Goal: Check status: Check status

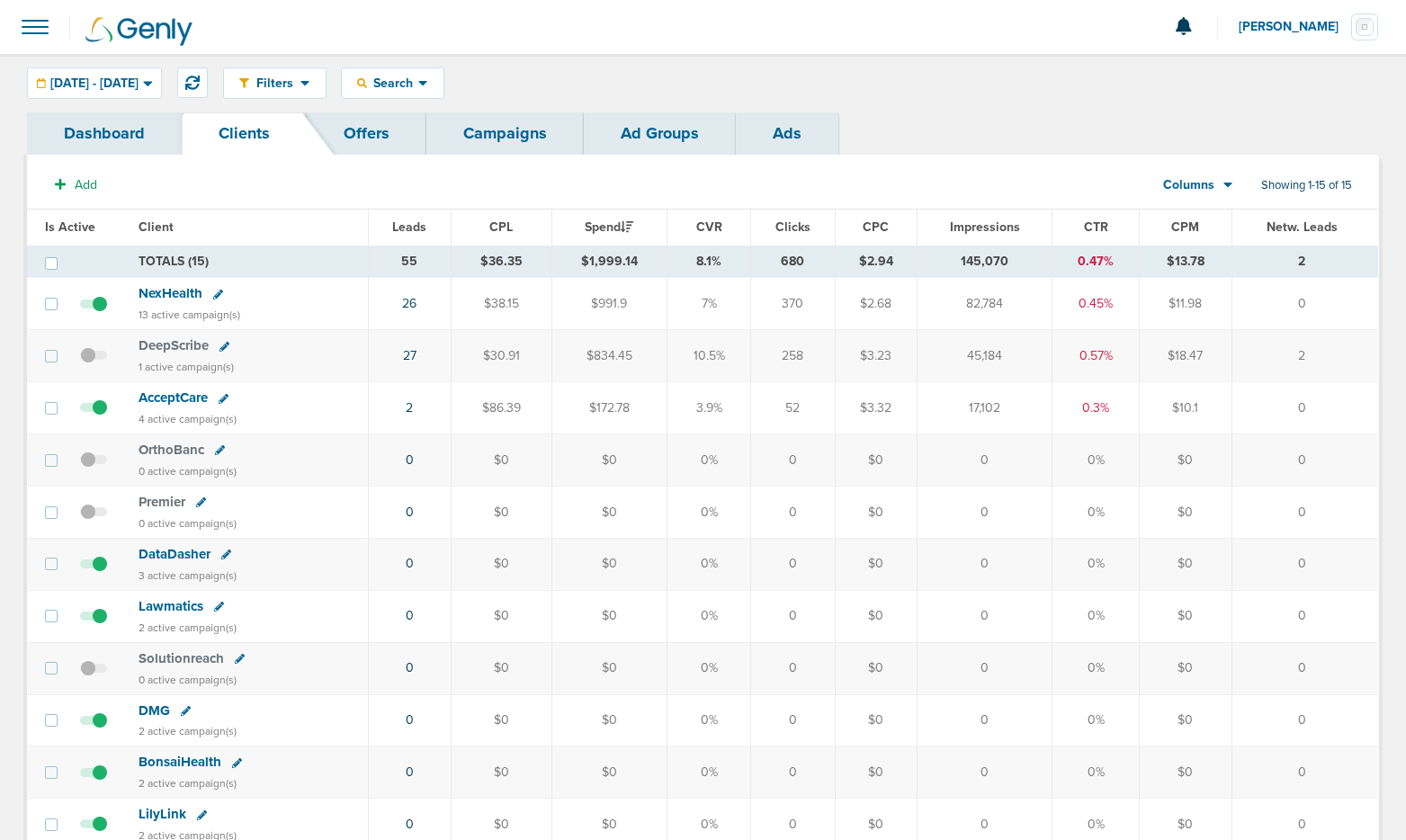
click at [181, 65] on div "Filters Active Only Settings Status Active Inactive Objectives MQL SQL Traffic …" at bounding box center [703, 83] width 1406 height 59
click at [138, 78] on span "[DATE] - [DATE]" at bounding box center [94, 84] width 88 height 13
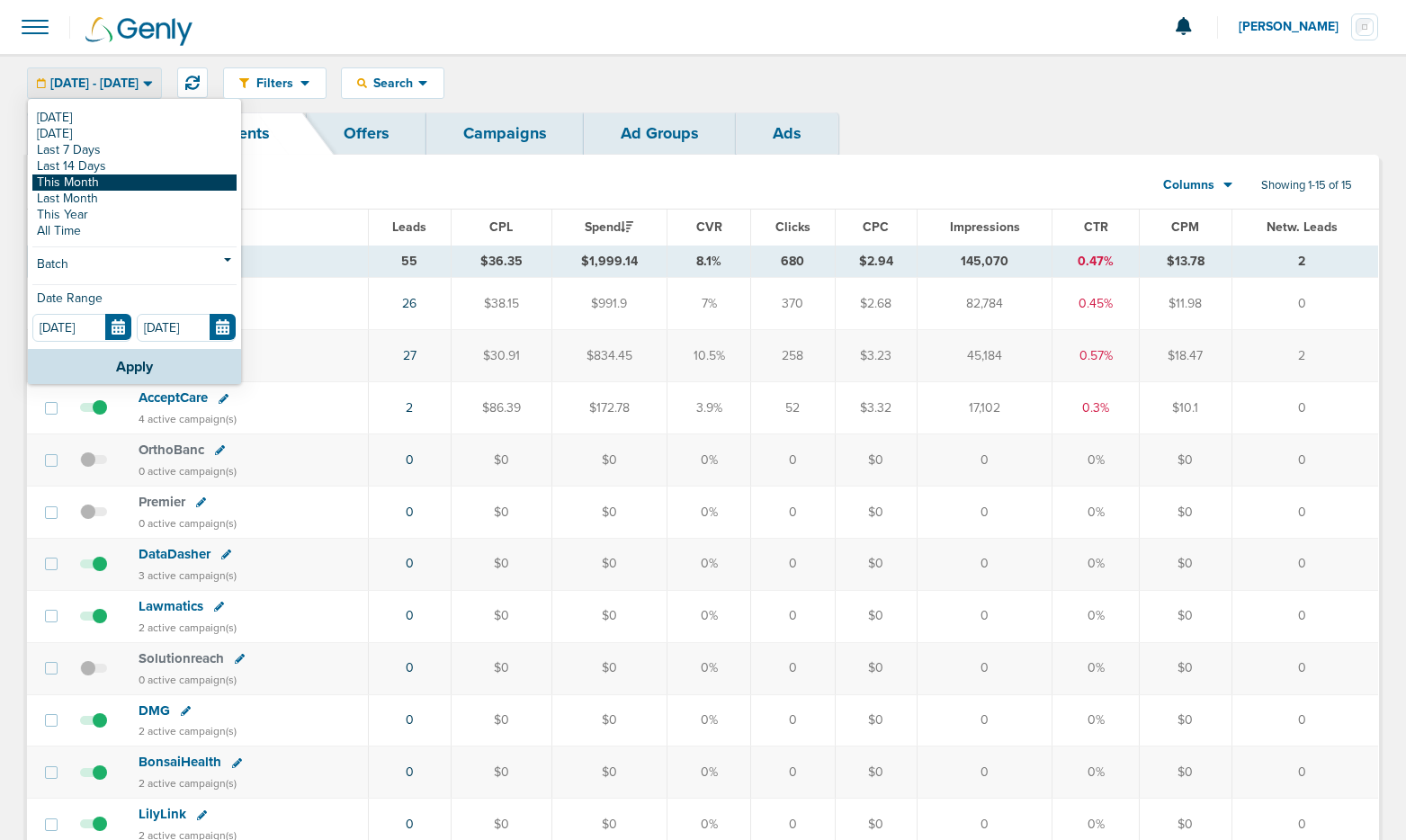
click at [135, 183] on link "This Month" at bounding box center [135, 183] width 204 height 16
type input "[DATE]"
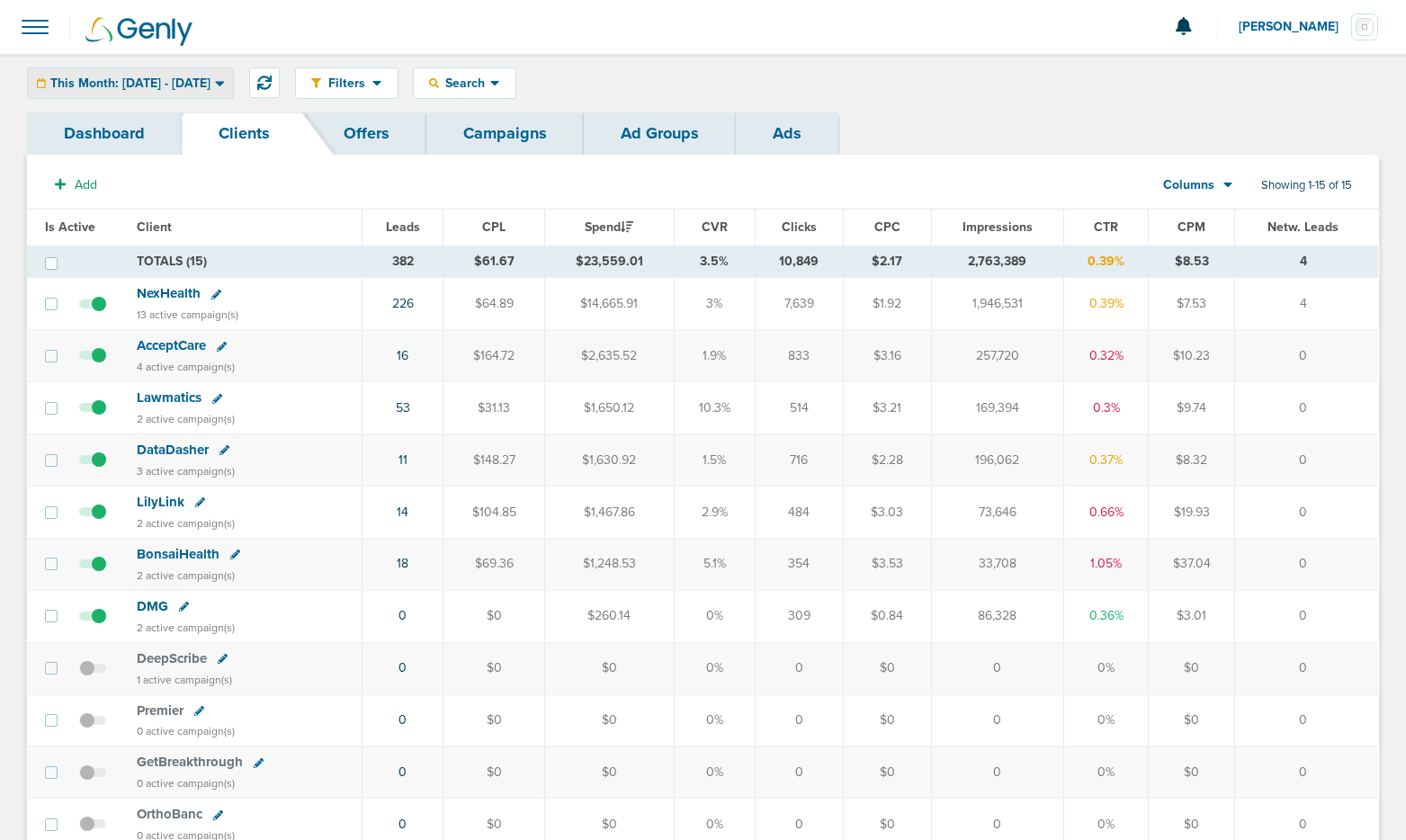
click at [156, 86] on span "This Month: [DATE] - [DATE]" at bounding box center [130, 84] width 160 height 13
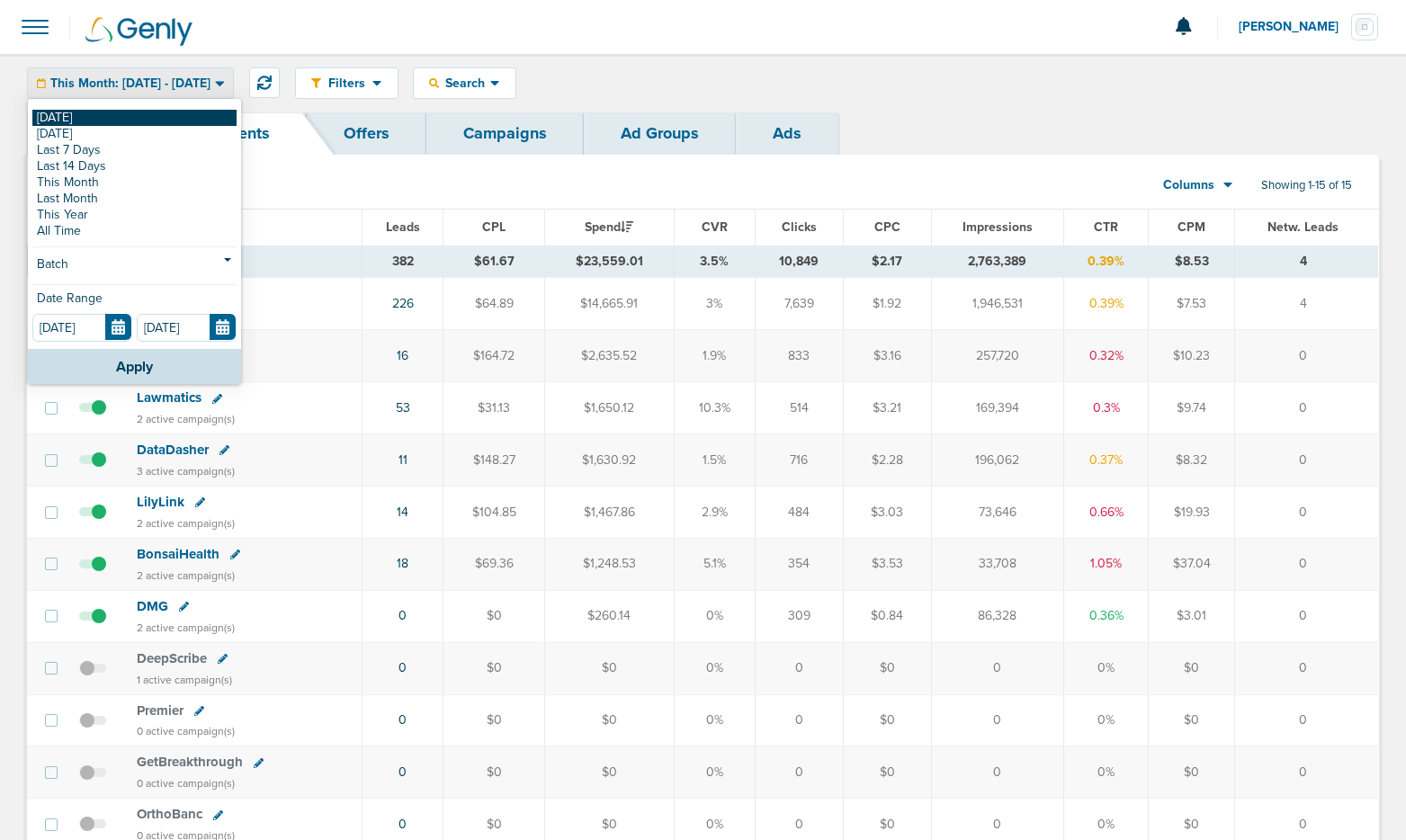
click at [149, 111] on link "[DATE]" at bounding box center [135, 118] width 204 height 16
type input "[DATE]"
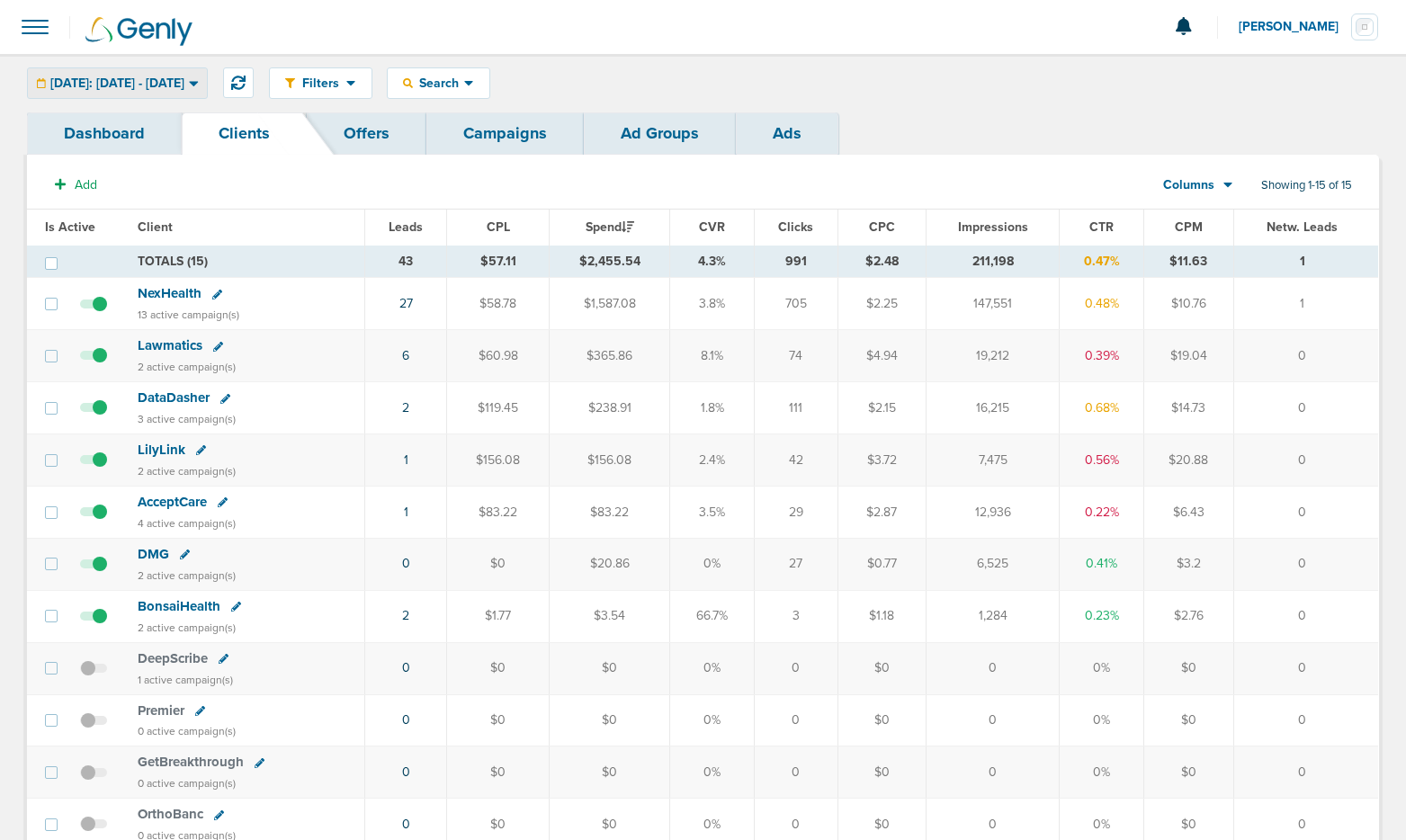
click at [159, 84] on span "[DATE]: [DATE] - [DATE]" at bounding box center [118, 84] width 134 height 13
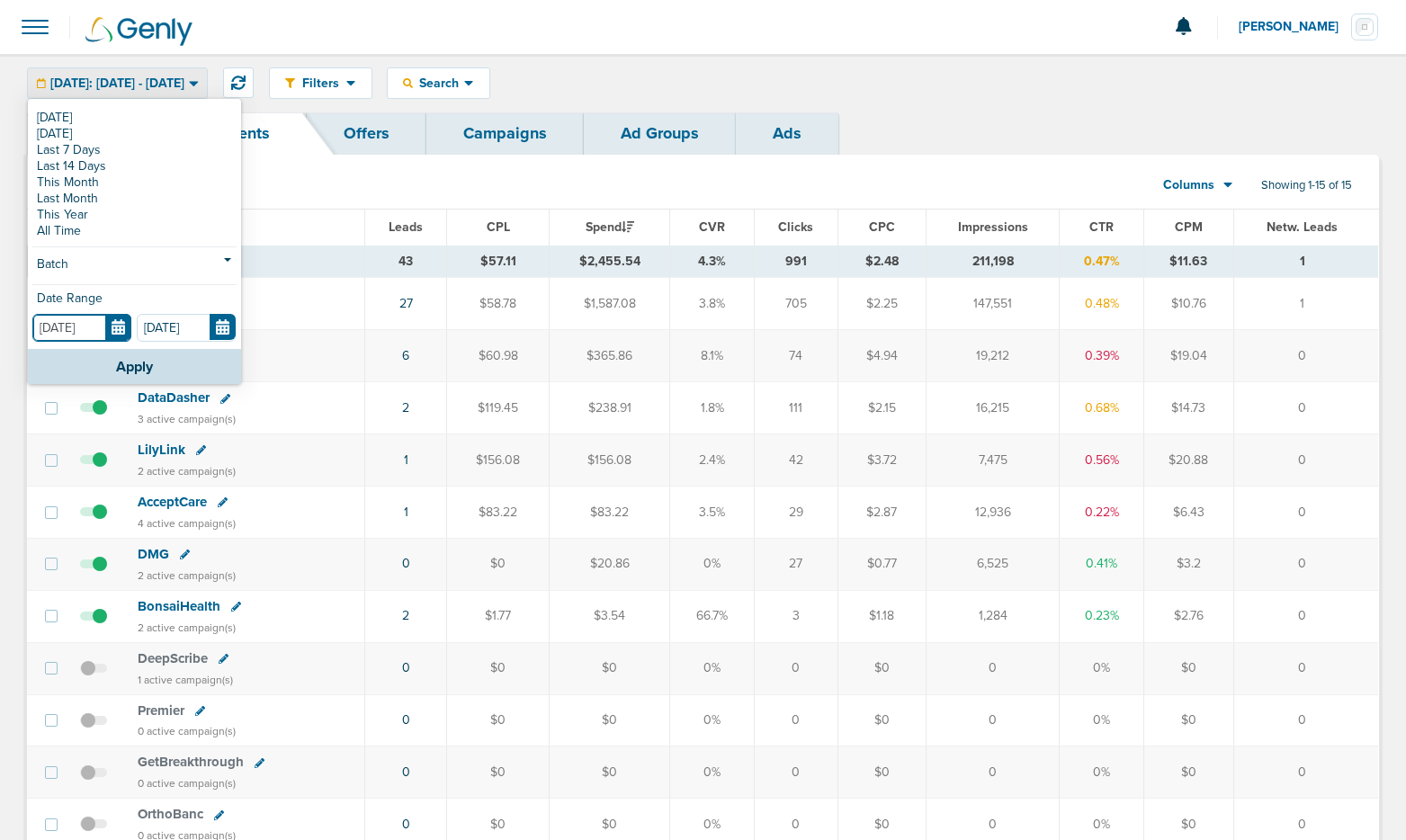
click at [115, 328] on input "[DATE]" at bounding box center [81, 327] width 99 height 28
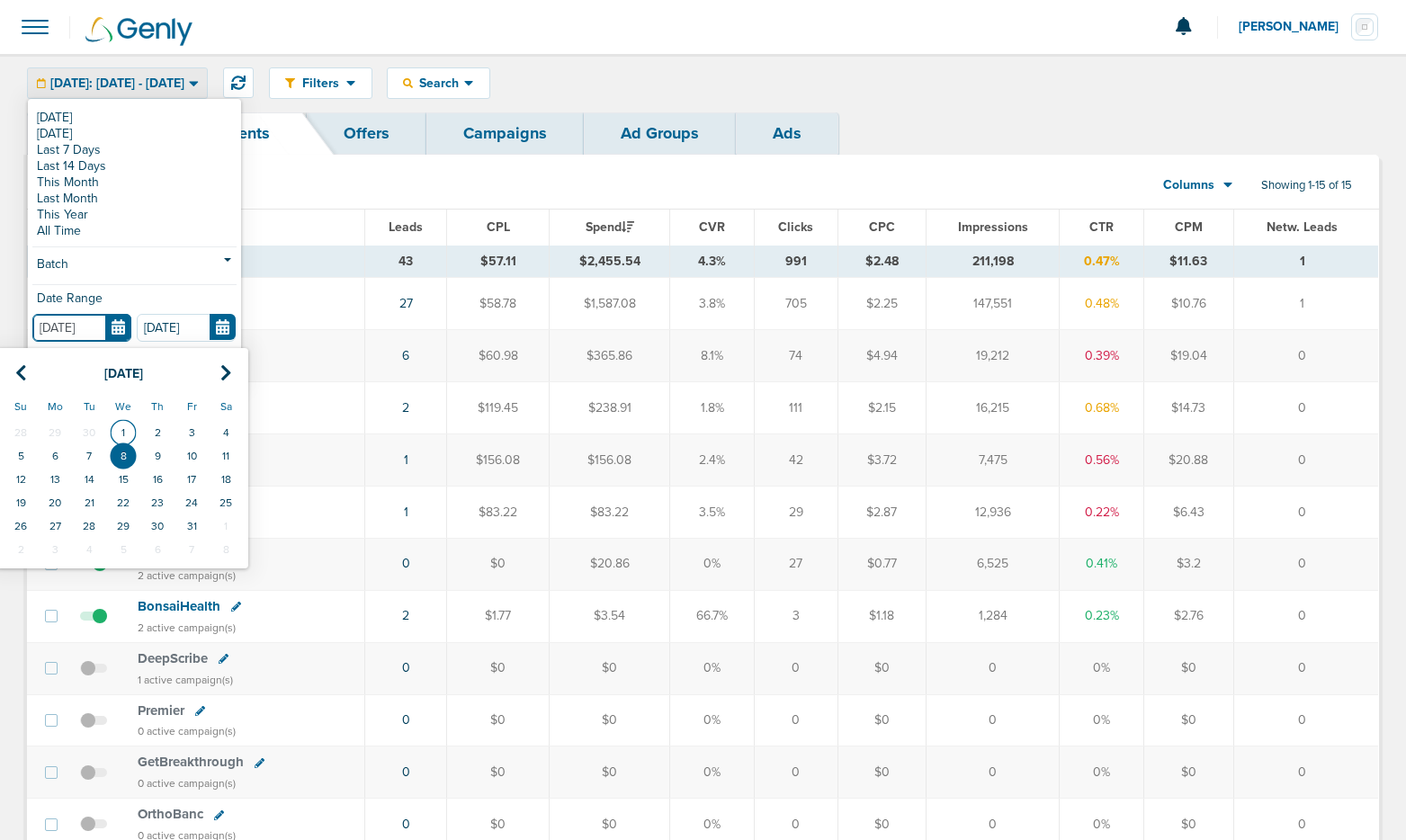
click at [115, 426] on td "1" at bounding box center [123, 433] width 34 height 24
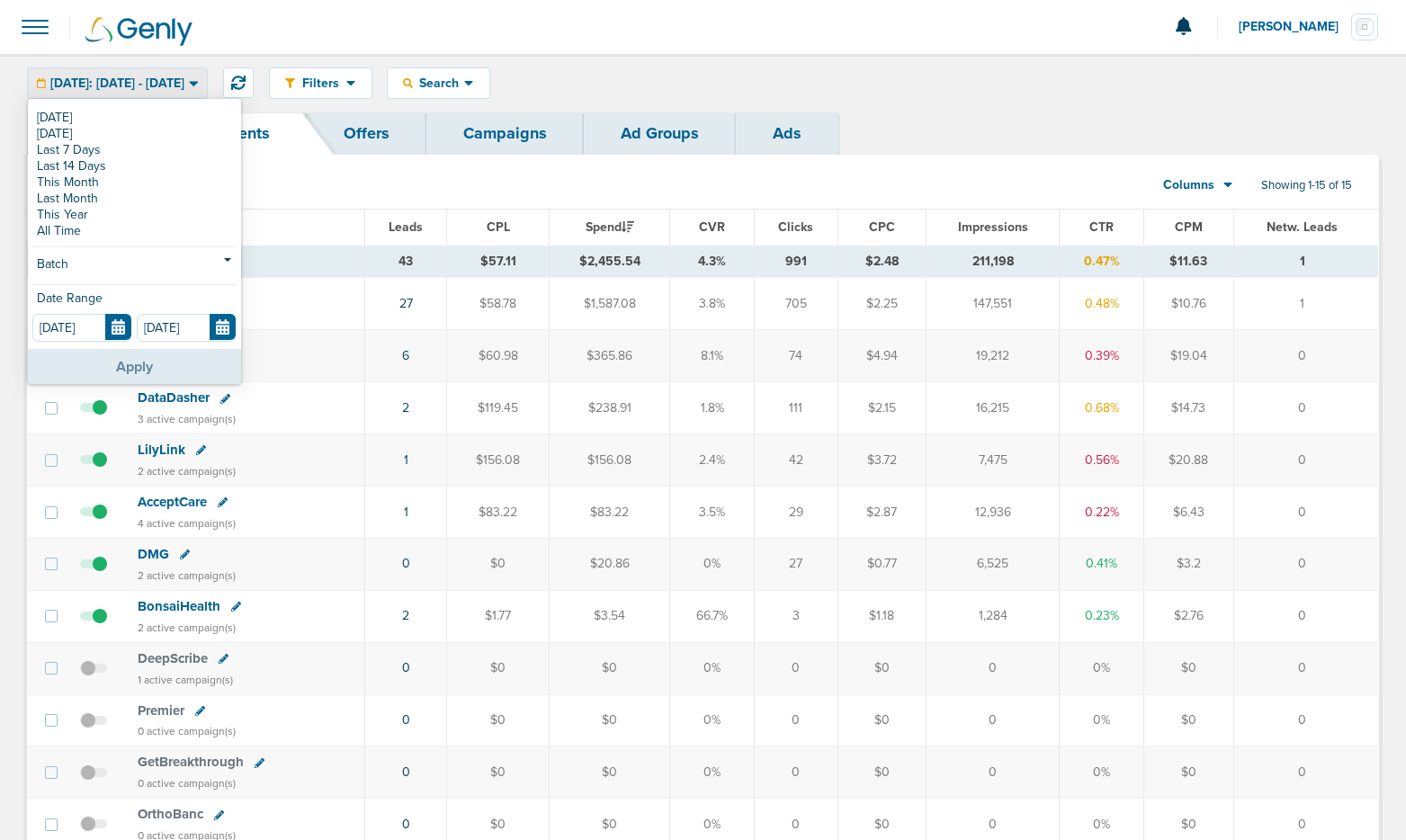
click at [127, 373] on button "Apply" at bounding box center [135, 366] width 213 height 35
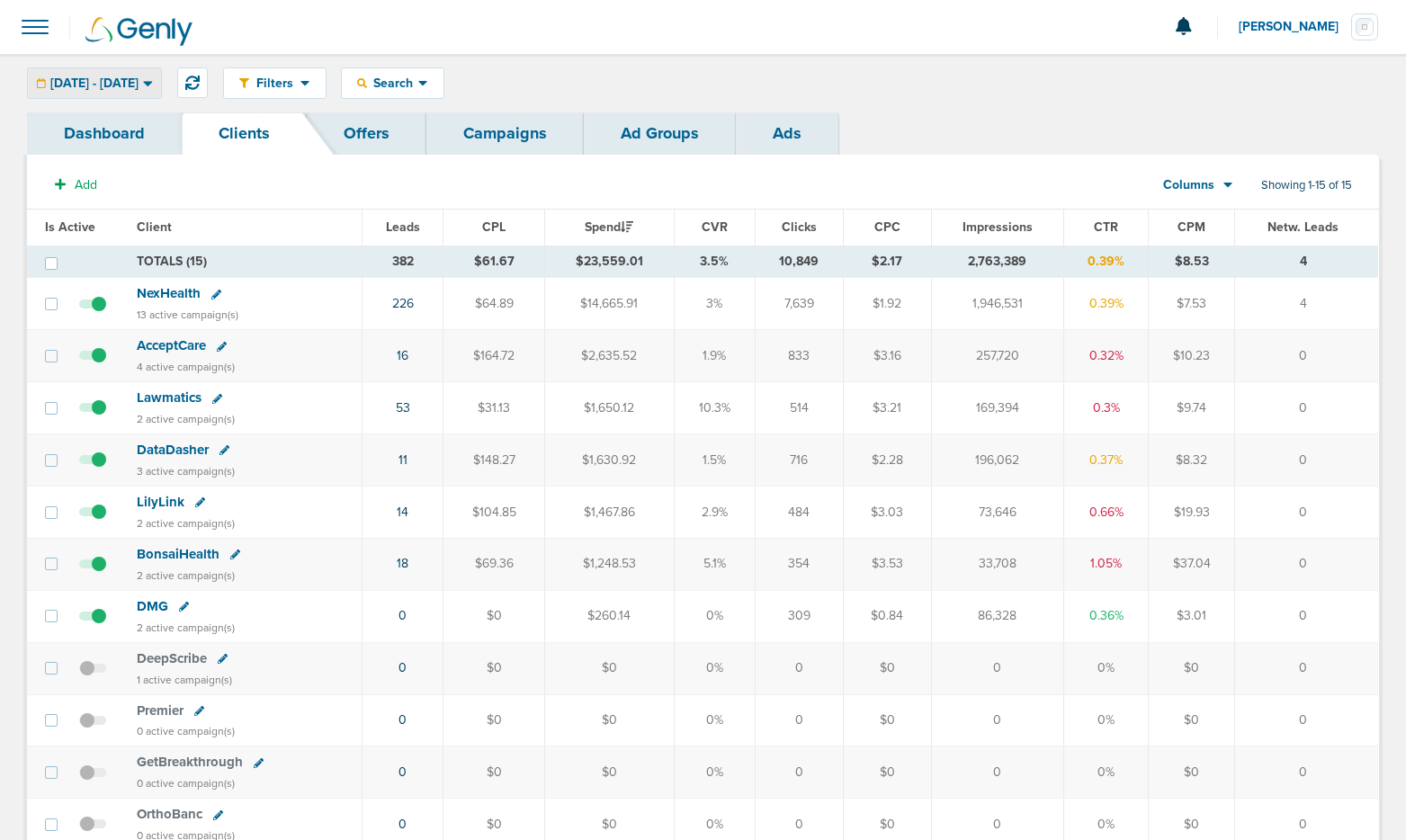
click at [138, 87] on span "[DATE] - [DATE]" at bounding box center [94, 84] width 88 height 13
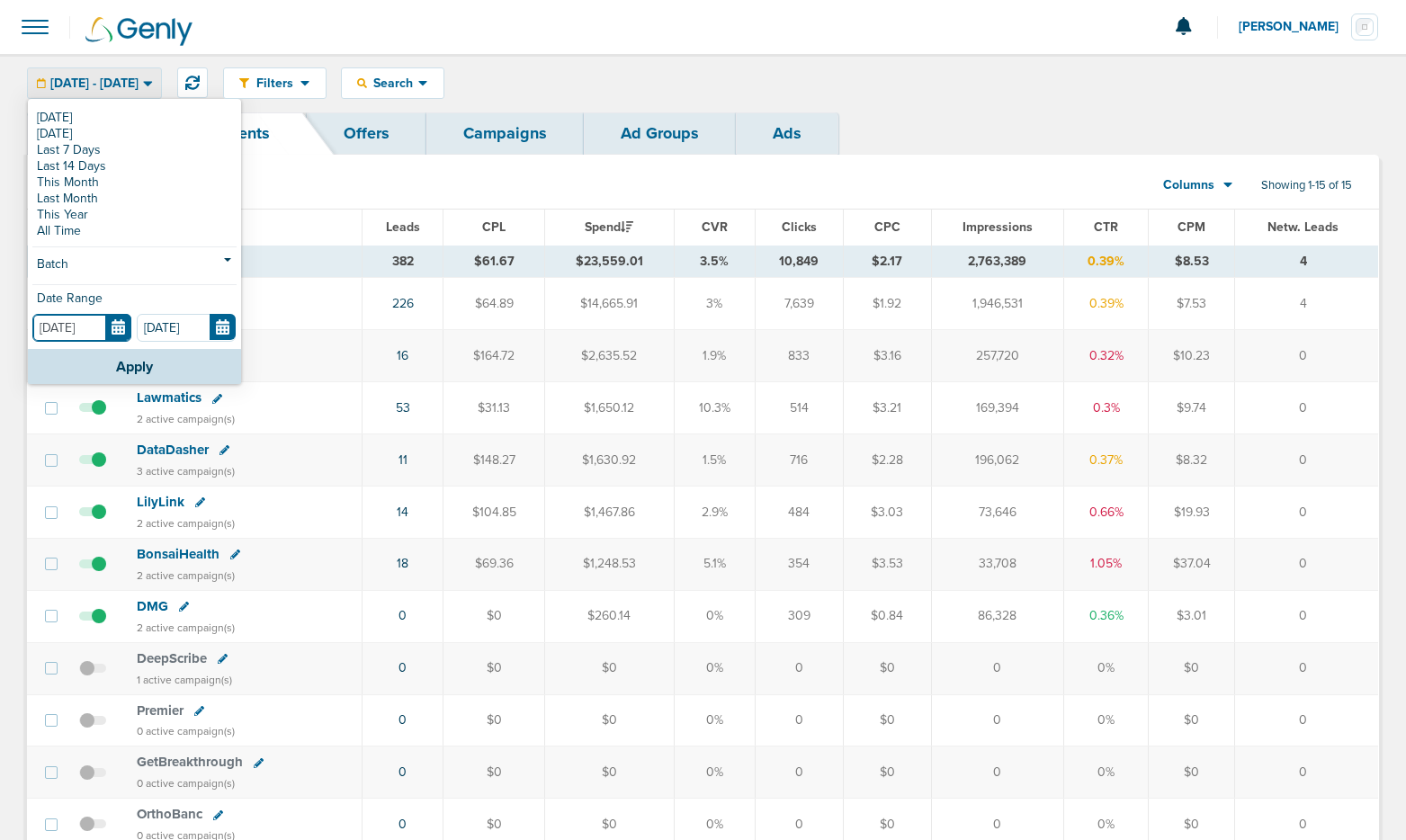
click at [123, 323] on input "[DATE]" at bounding box center [81, 327] width 99 height 28
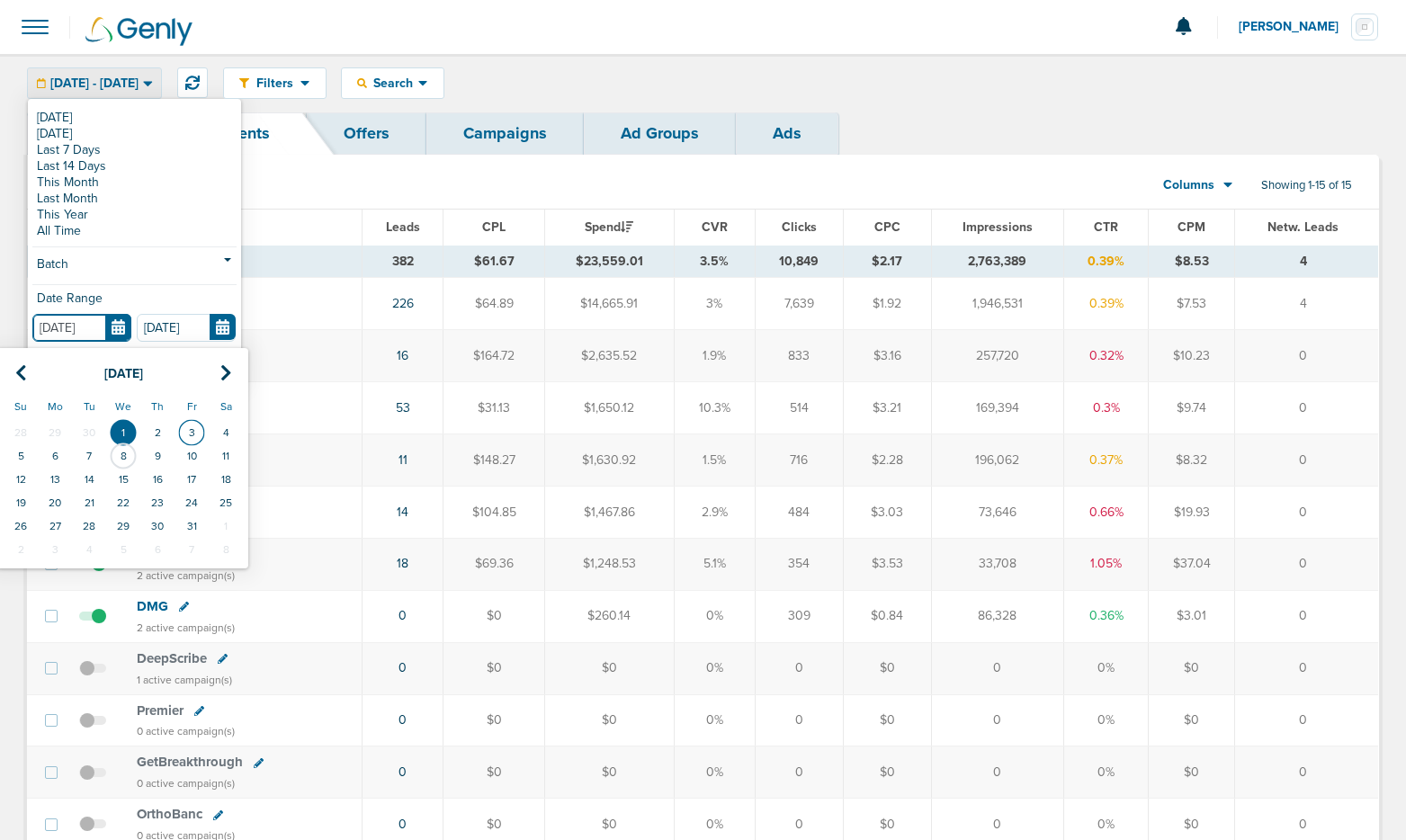
click at [194, 429] on td "3" at bounding box center [192, 433] width 34 height 24
type input "[DATE]"
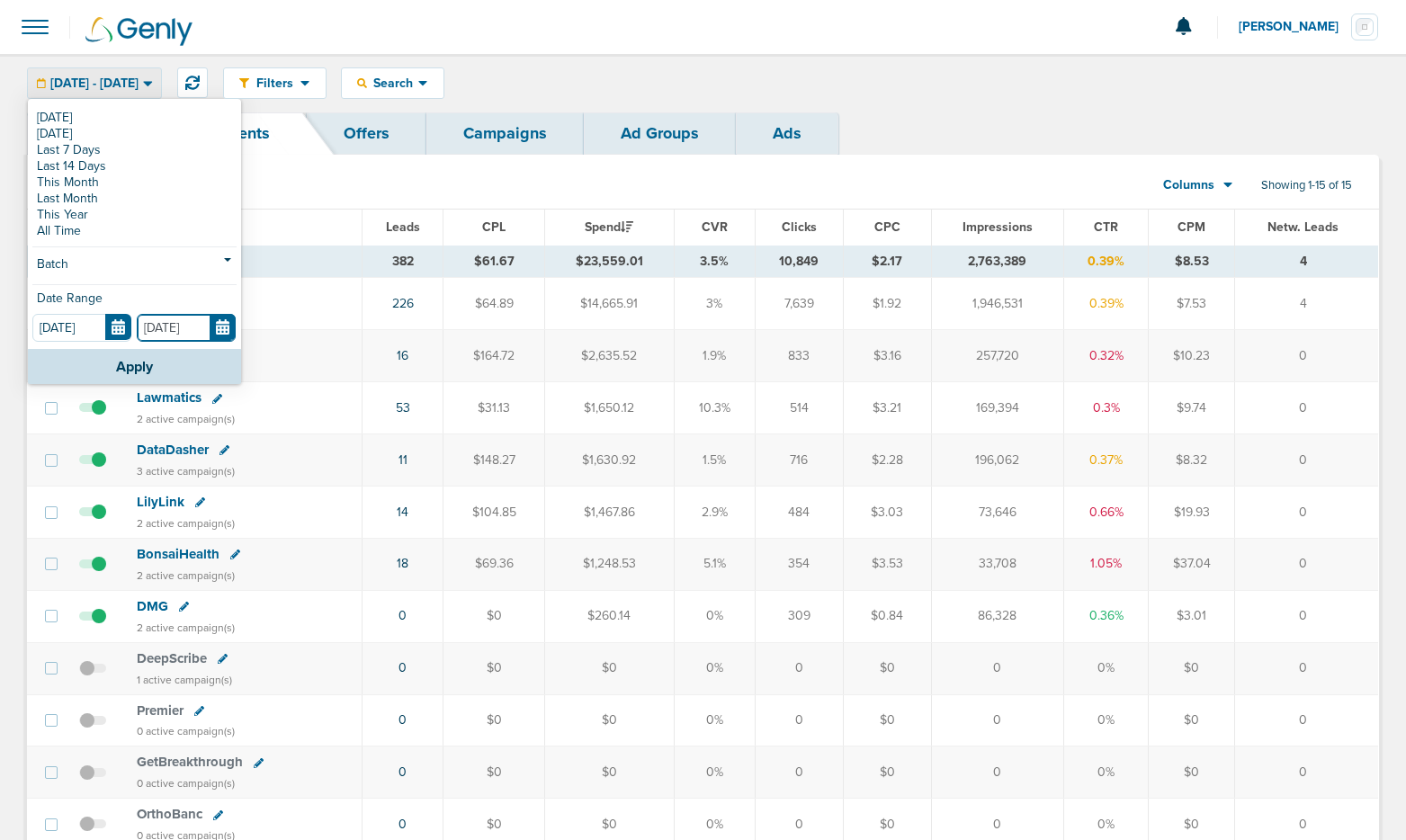
click at [222, 331] on input "[DATE]" at bounding box center [185, 327] width 99 height 28
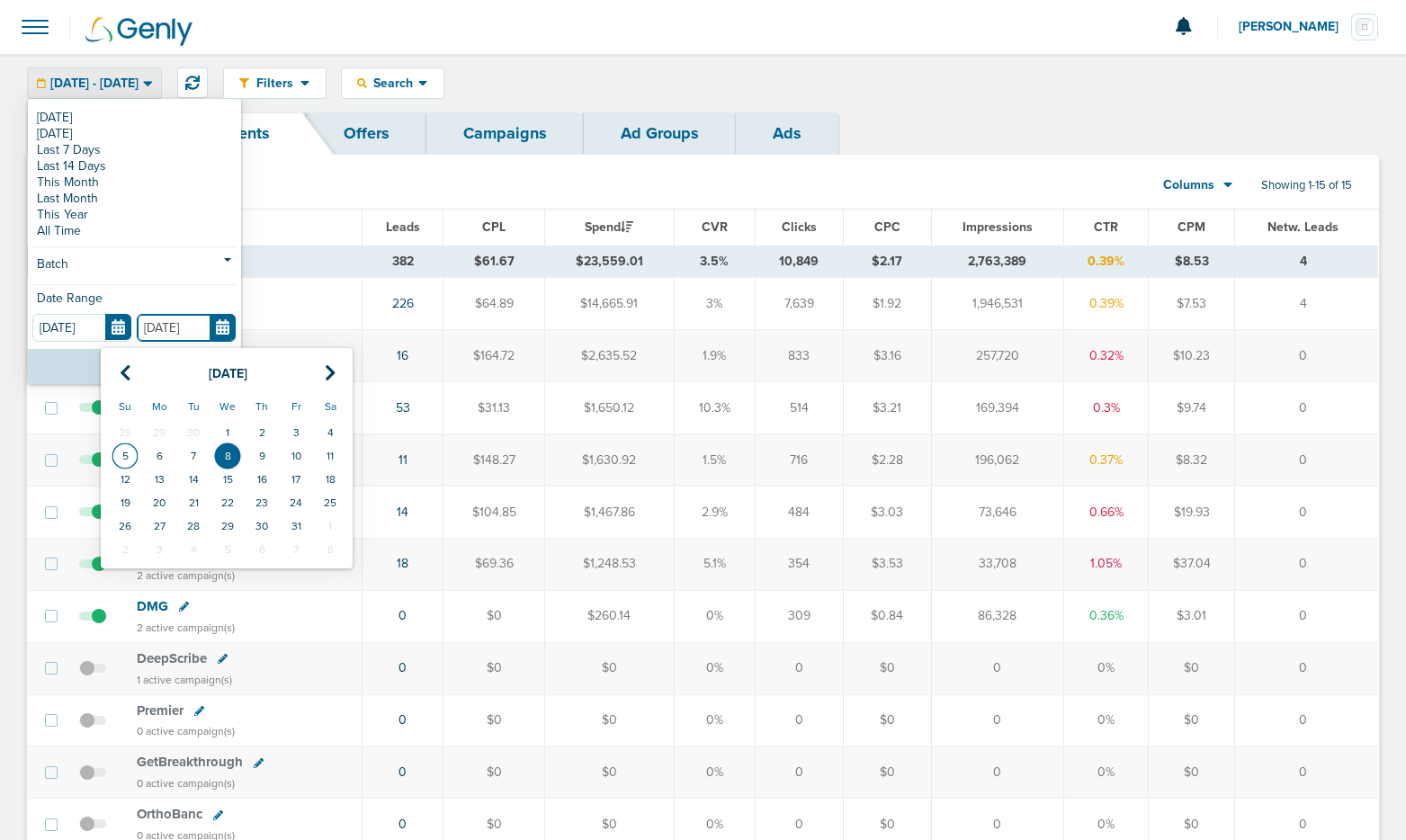
click at [135, 458] on td "5" at bounding box center [125, 456] width 34 height 24
type input "[DATE]"
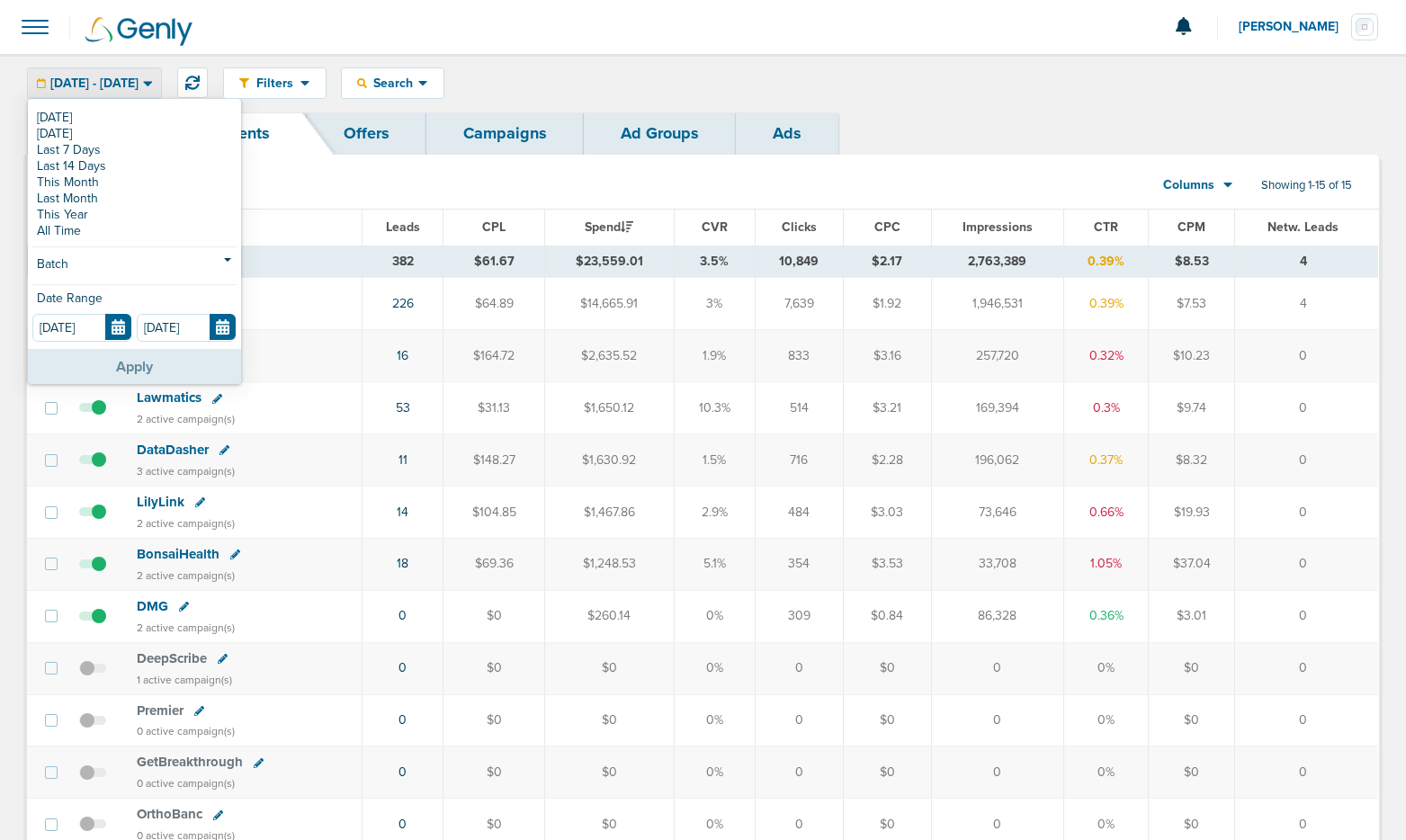
click at [146, 361] on button "Apply" at bounding box center [135, 366] width 213 height 35
